Goal: Task Accomplishment & Management: Manage account settings

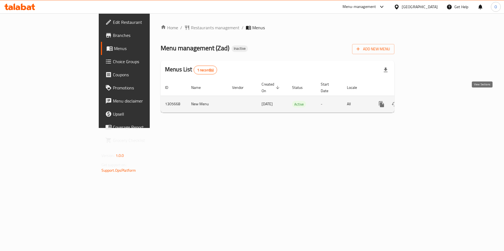
click at [424, 102] on icon "enhanced table" at bounding box center [421, 104] width 5 height 5
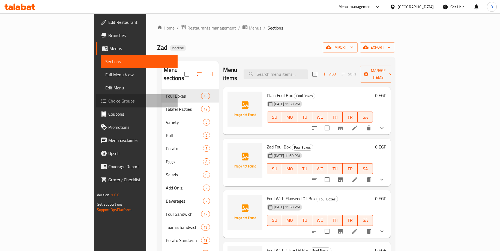
click at [108, 101] on span "Choice Groups" at bounding box center [140, 100] width 65 height 7
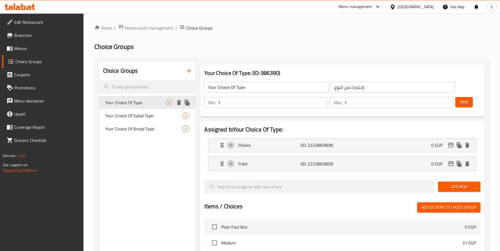
click at [116, 102] on span "Your Choice Of Type:" at bounding box center [135, 102] width 61 height 7
click at [142, 102] on span "Your Choice Of Type:" at bounding box center [135, 102] width 61 height 7
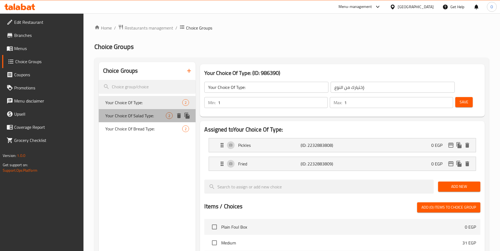
click at [134, 113] on span "Your Choice Of Salad Type:" at bounding box center [135, 115] width 61 height 7
type input "Your Choice Of Salad Type:"
type input "إختيارك من نوع السلطة:"
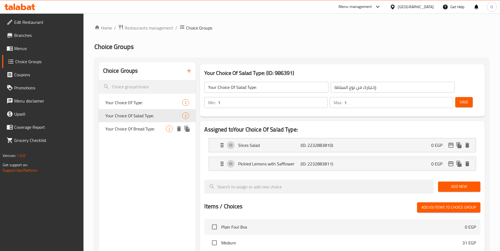
click at [133, 129] on span "Your Choice Of Bread Type:" at bounding box center [135, 128] width 61 height 7
type input "Your Choice Of Bread Type:"
type input "إختيارك من نوع الخبز:"
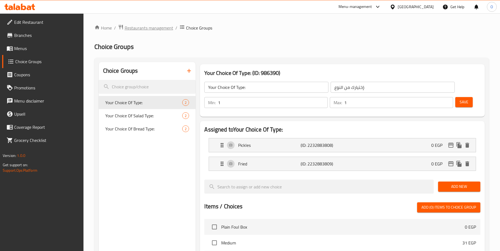
click at [162, 26] on span "Restaurants management" at bounding box center [149, 28] width 49 height 7
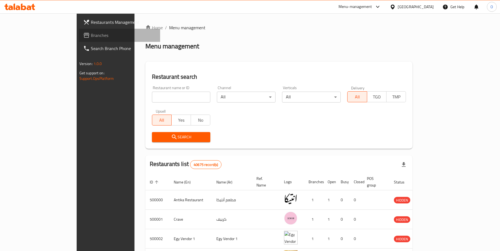
click at [91, 36] on span "Branches" at bounding box center [123, 35] width 65 height 7
